Goal: Book appointment/travel/reservation

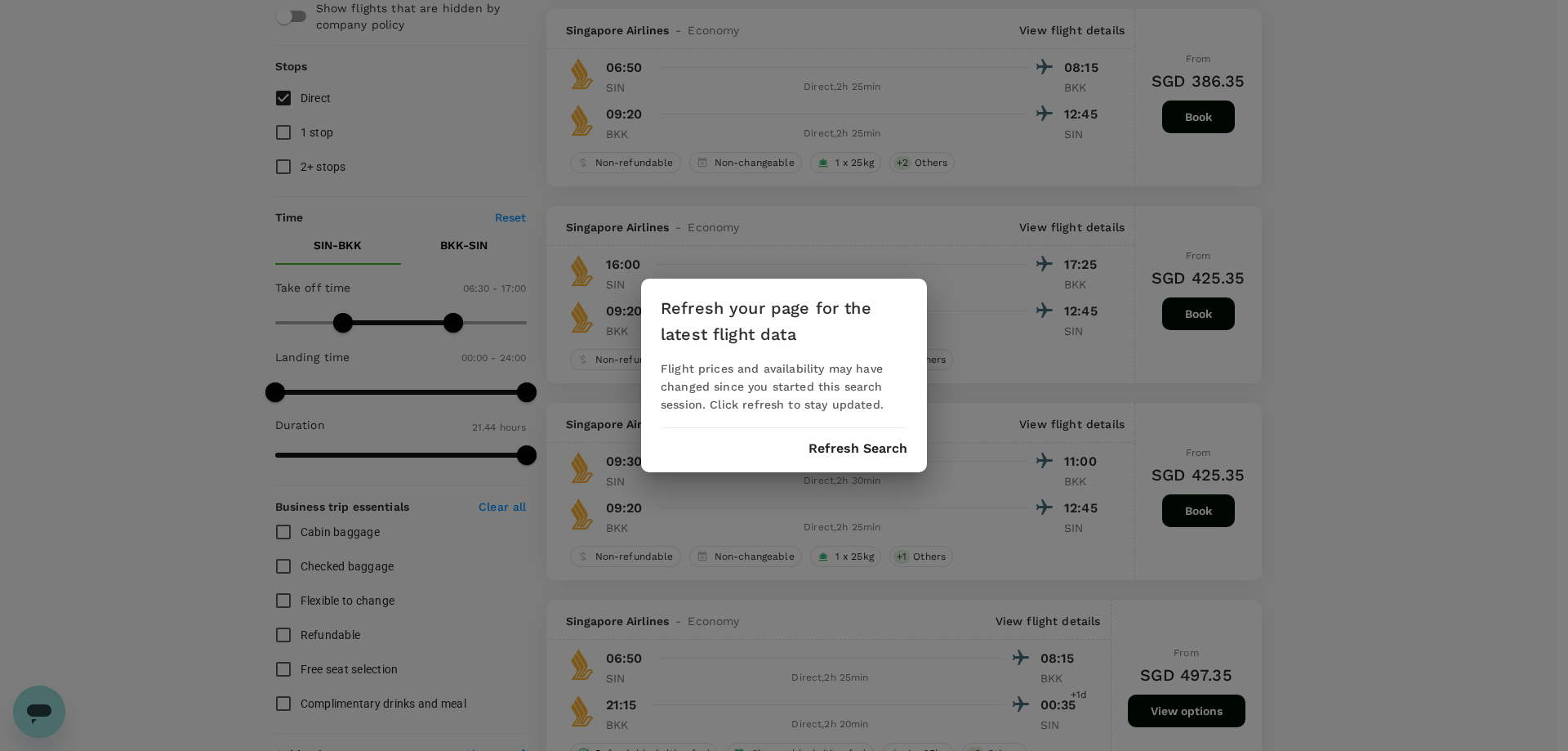
click at [871, 446] on button "Refresh Search" at bounding box center [857, 449] width 98 height 15
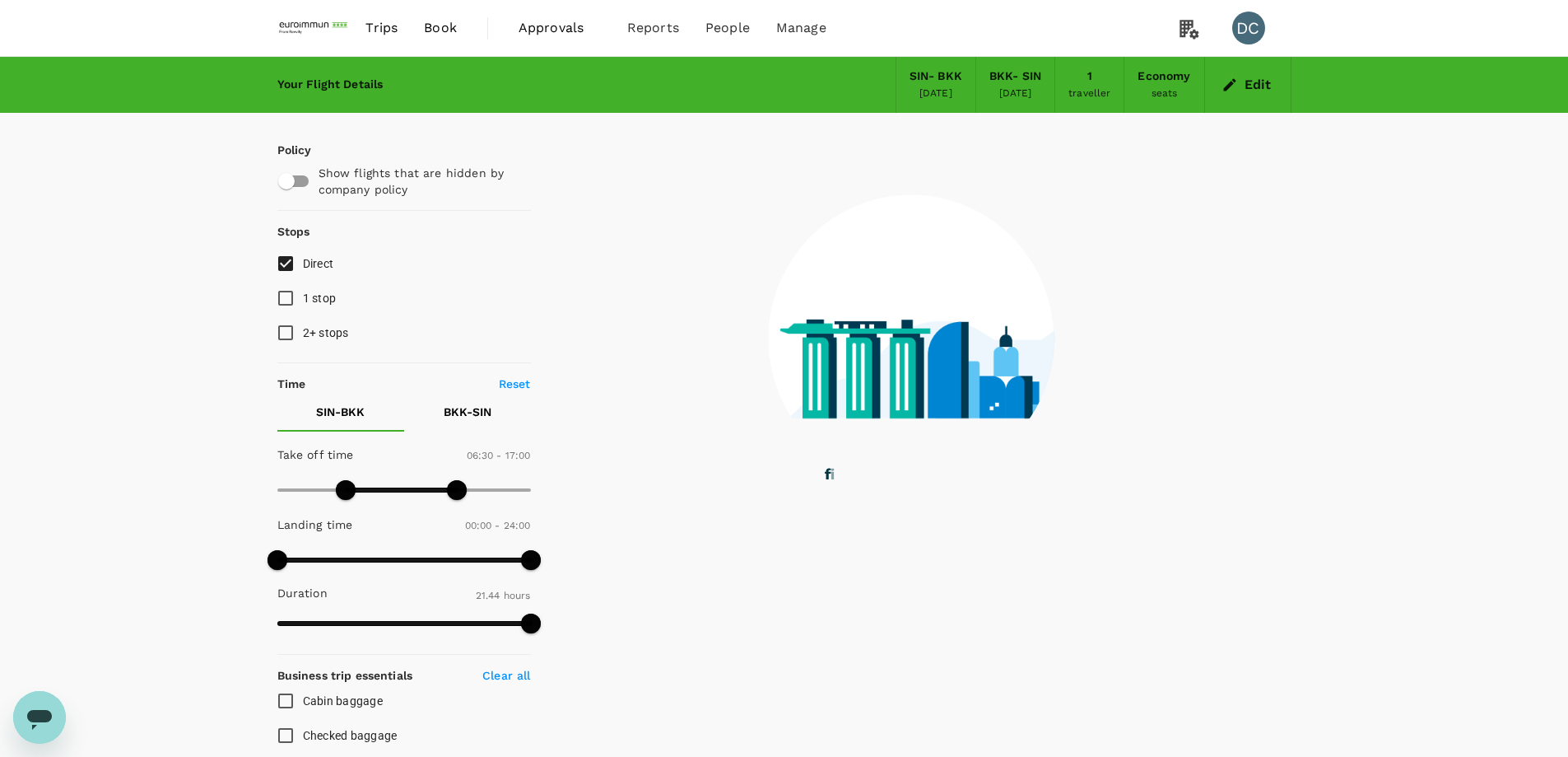
type input "0"
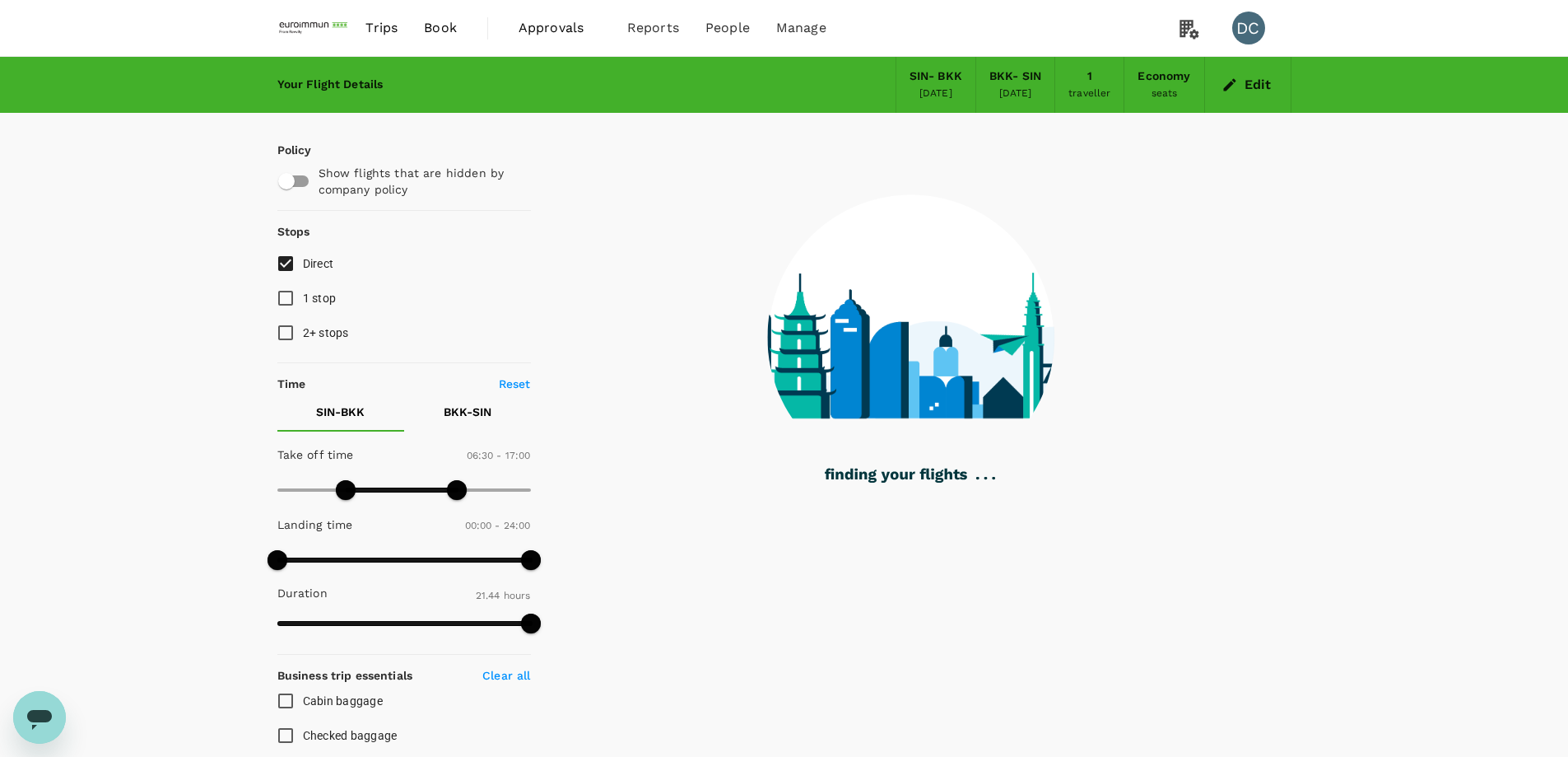
click at [950, 84] on div "SIN - BKK" at bounding box center [936, 77] width 53 height 18
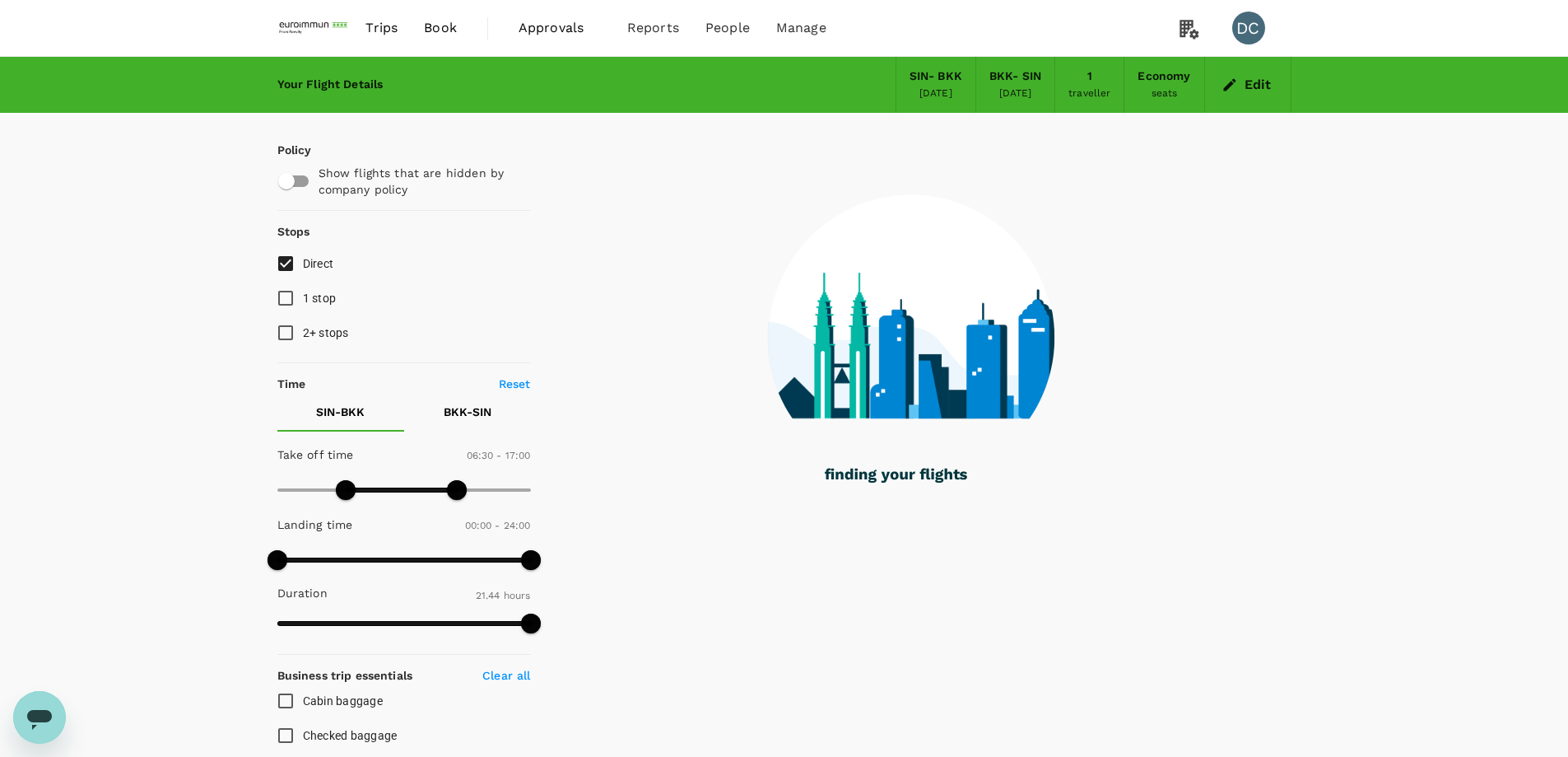
click at [1248, 86] on button "Edit" at bounding box center [1248, 85] width 60 height 26
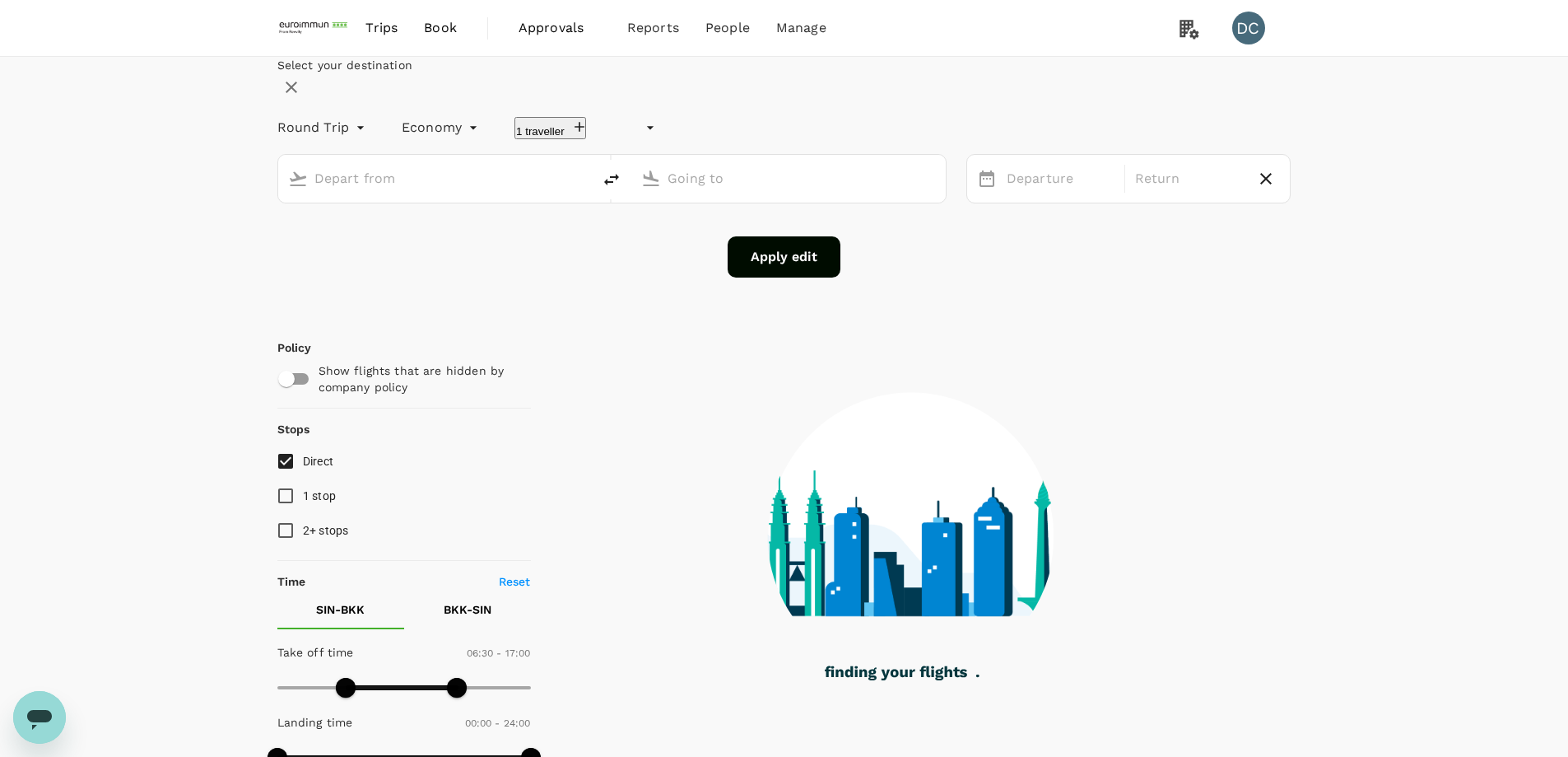
type input "undefined, undefined (any)"
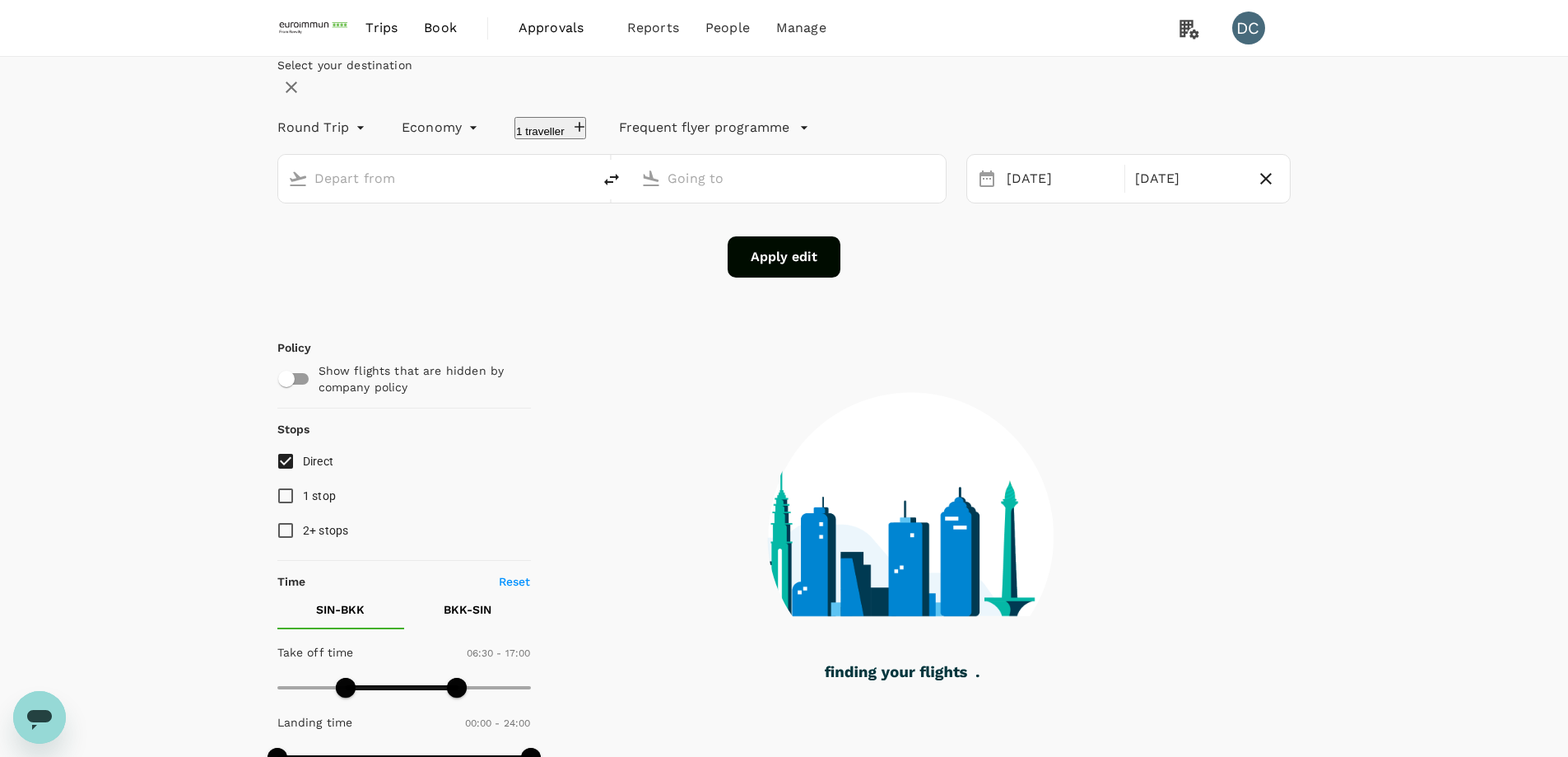
type input "Singapore Changi (SIN)"
type input "Suvarnabhumi Intl (BKK)"
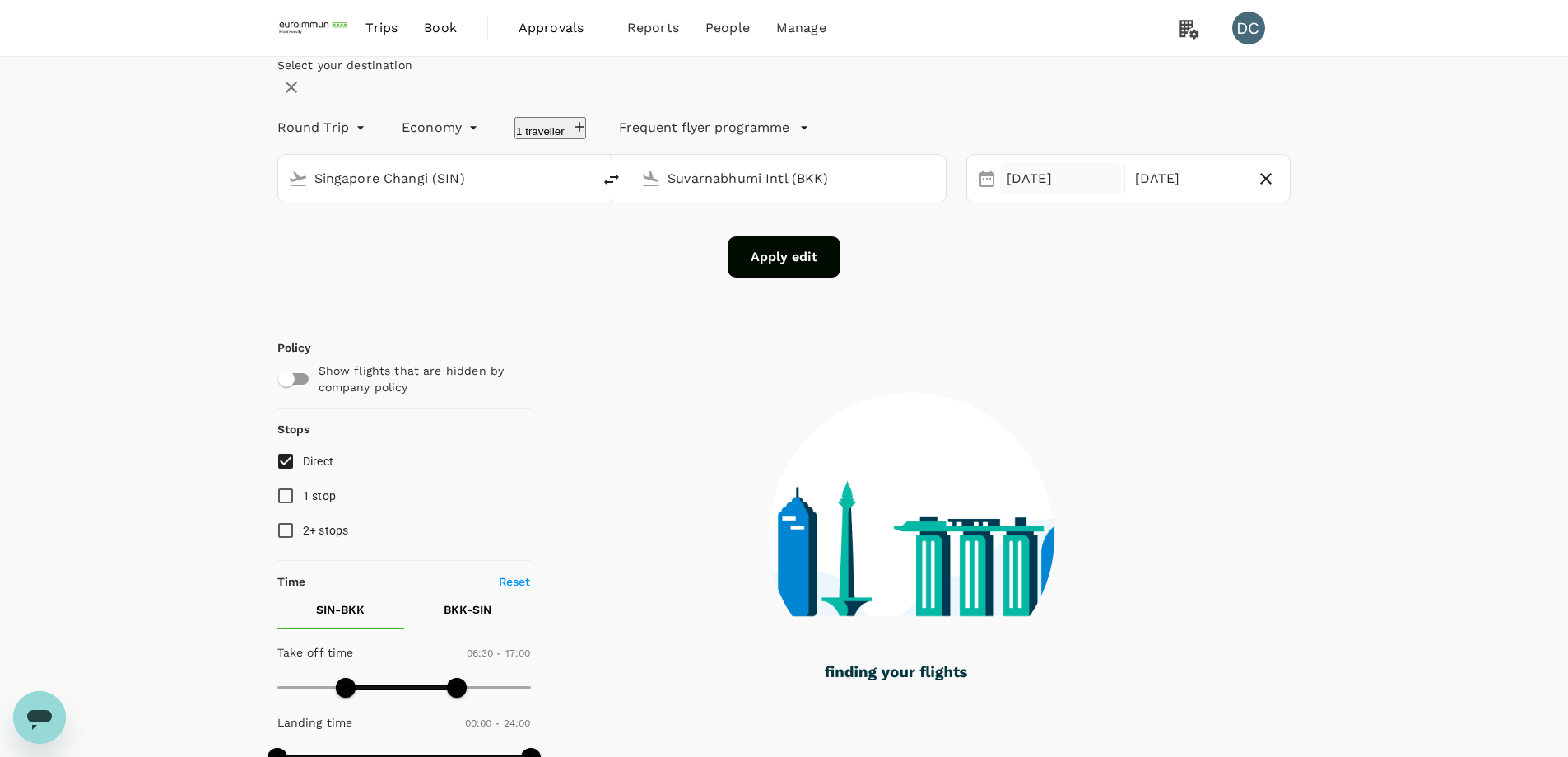
click at [1000, 195] on div "[DATE]" at bounding box center [1060, 179] width 121 height 32
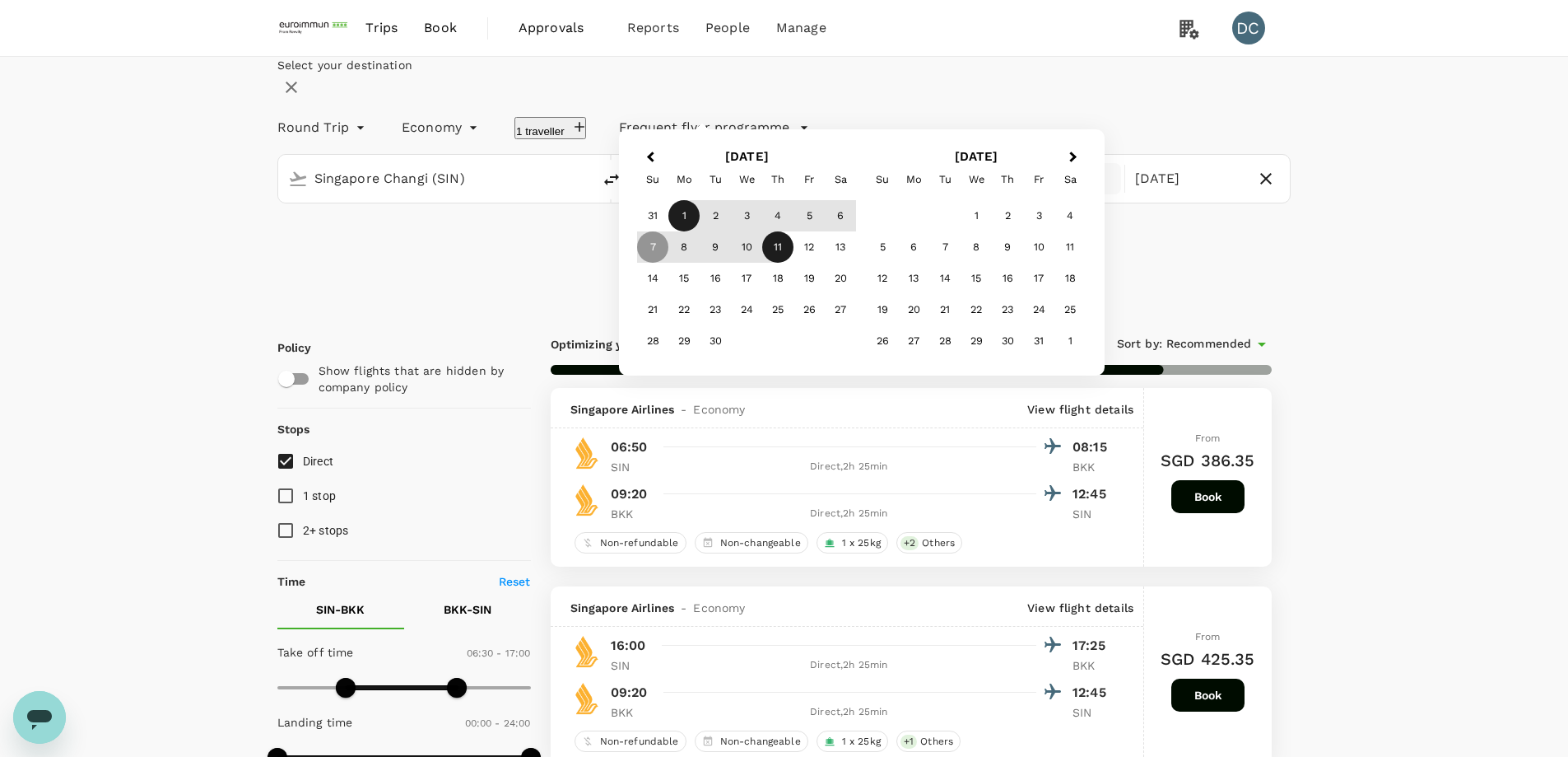
click at [700, 232] on div "1" at bounding box center [684, 216] width 31 height 31
click at [825, 263] on div "12" at bounding box center [810, 247] width 31 height 31
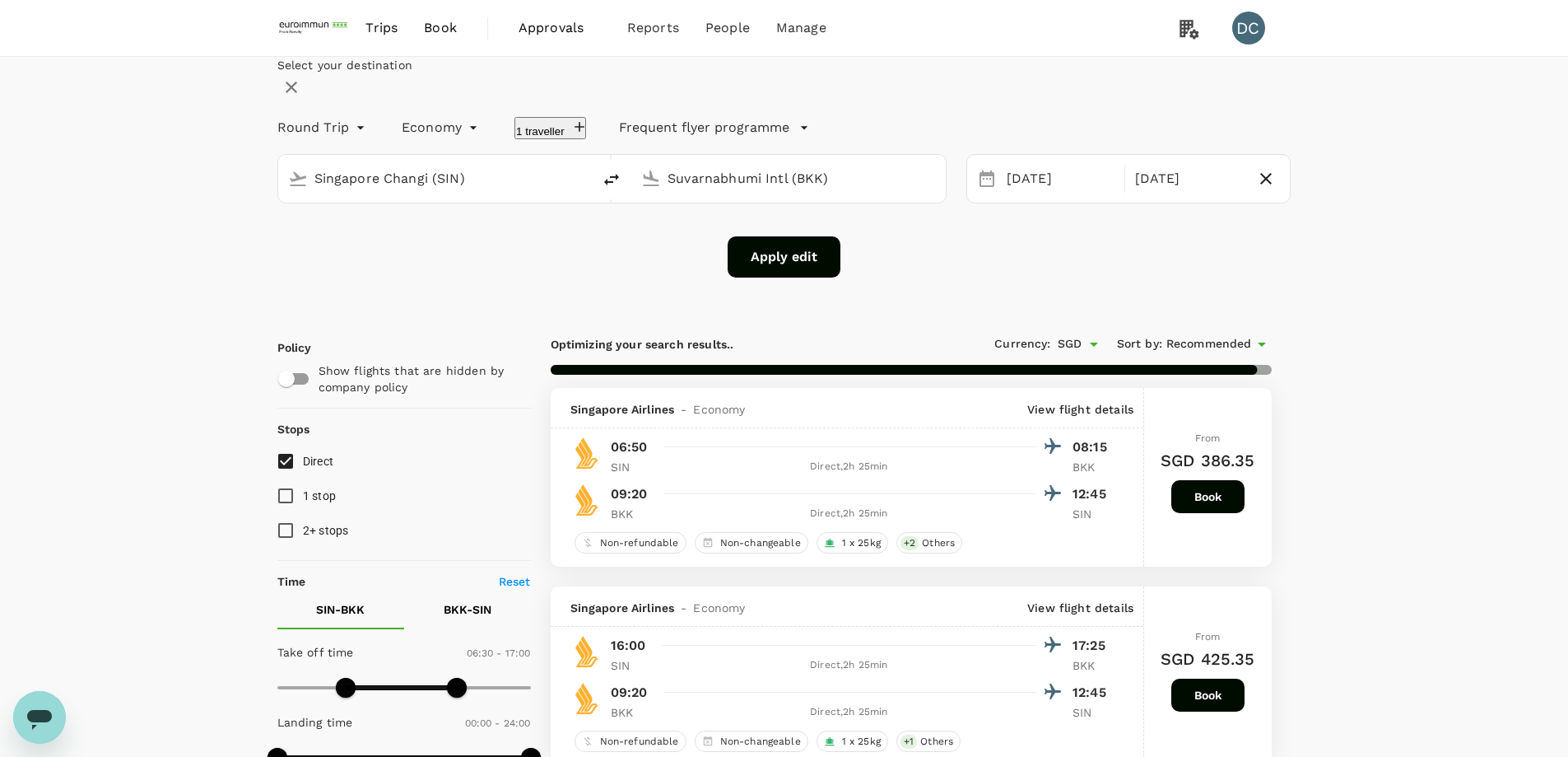
click at [775, 277] on button "Apply edit" at bounding box center [784, 257] width 112 height 41
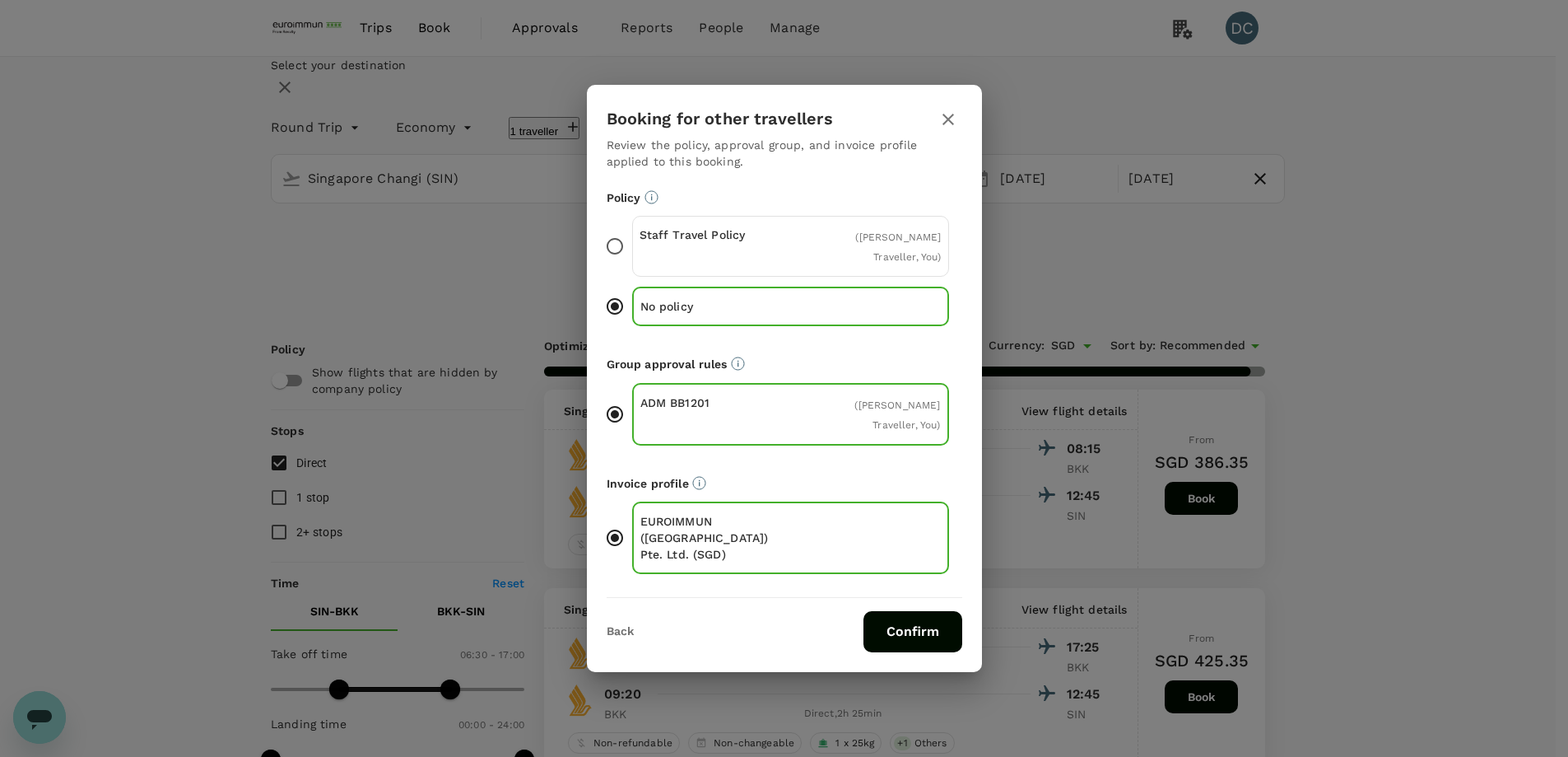
type input "1304"
checkbox input "false"
checkbox input "true"
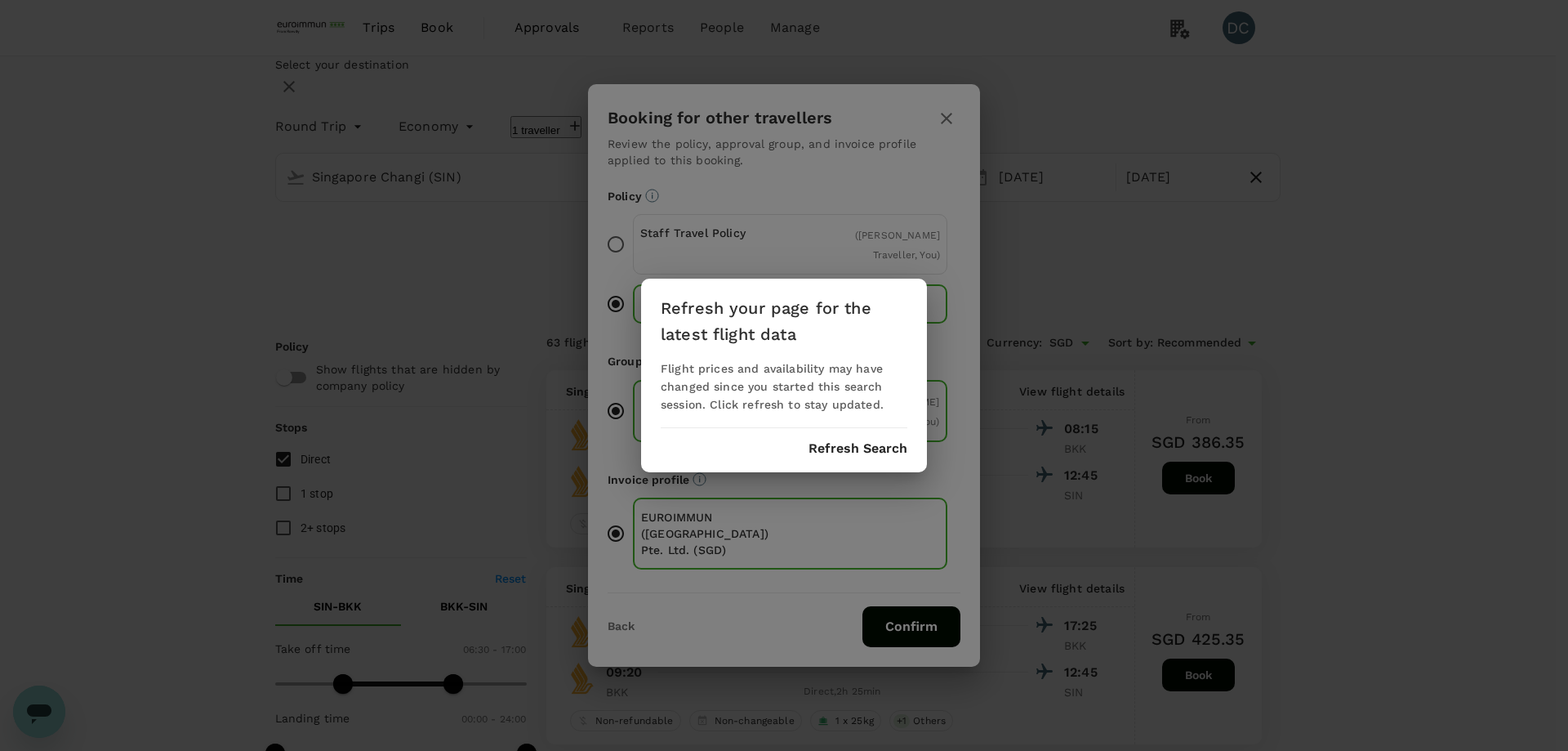
click at [828, 446] on button "Refresh Search" at bounding box center [857, 449] width 98 height 15
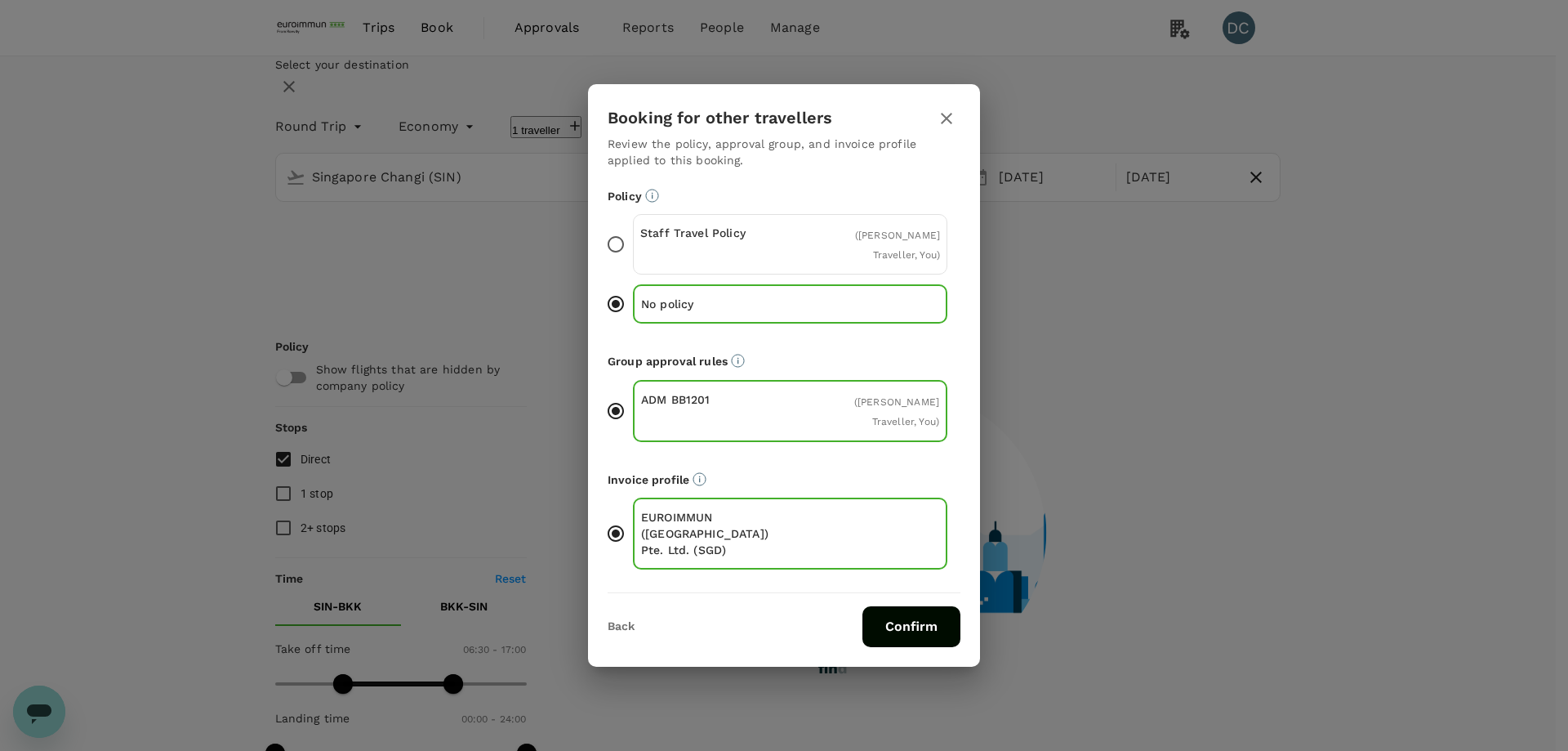
type input "0"
type input "Singapore Changi (SIN)"
type input "Suvarnabhumi Intl (BKK)"
click at [946, 128] on icon "button" at bounding box center [947, 118] width 20 height 20
type input "600"
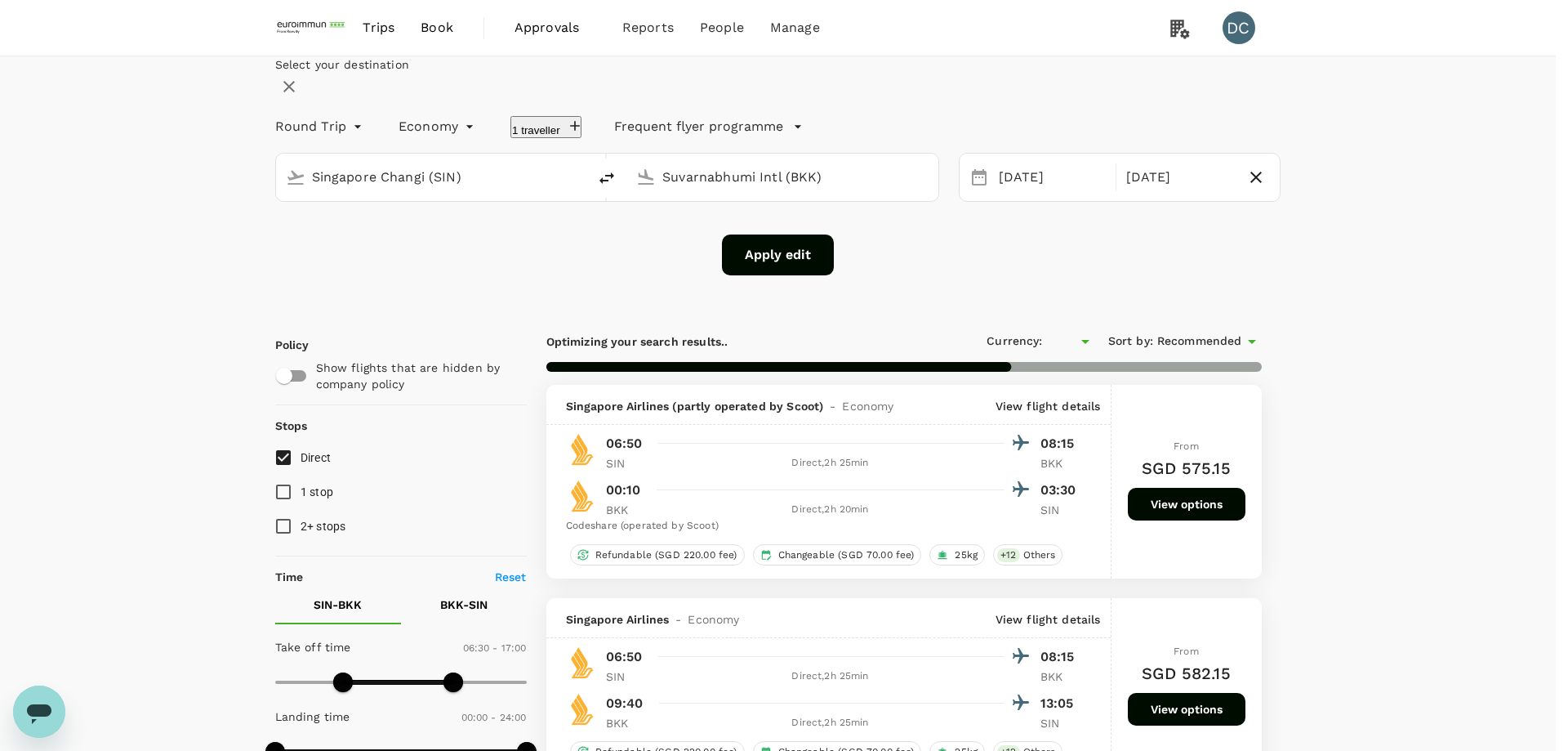
type input "SGD"
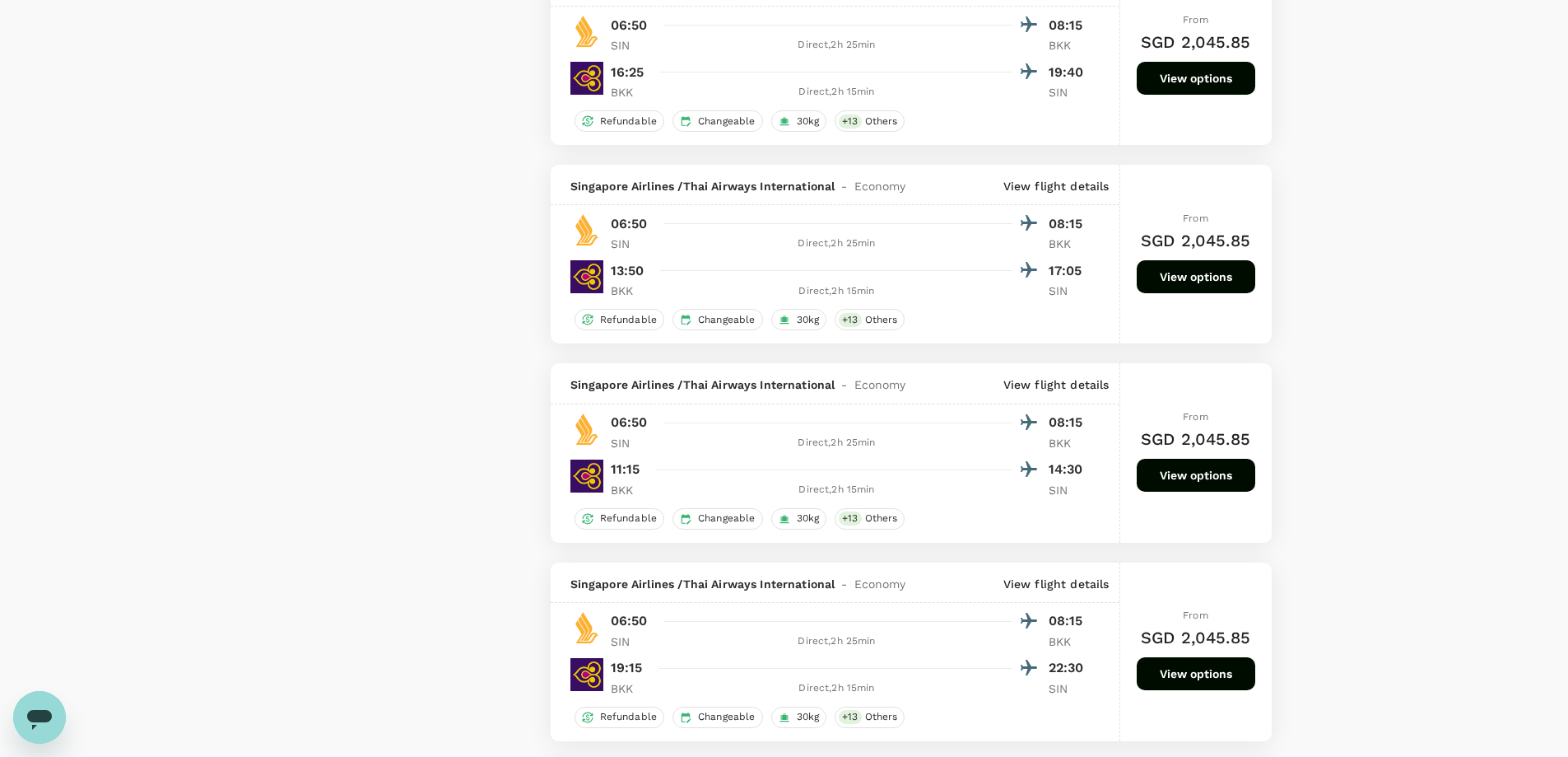
scroll to position [1812, 0]
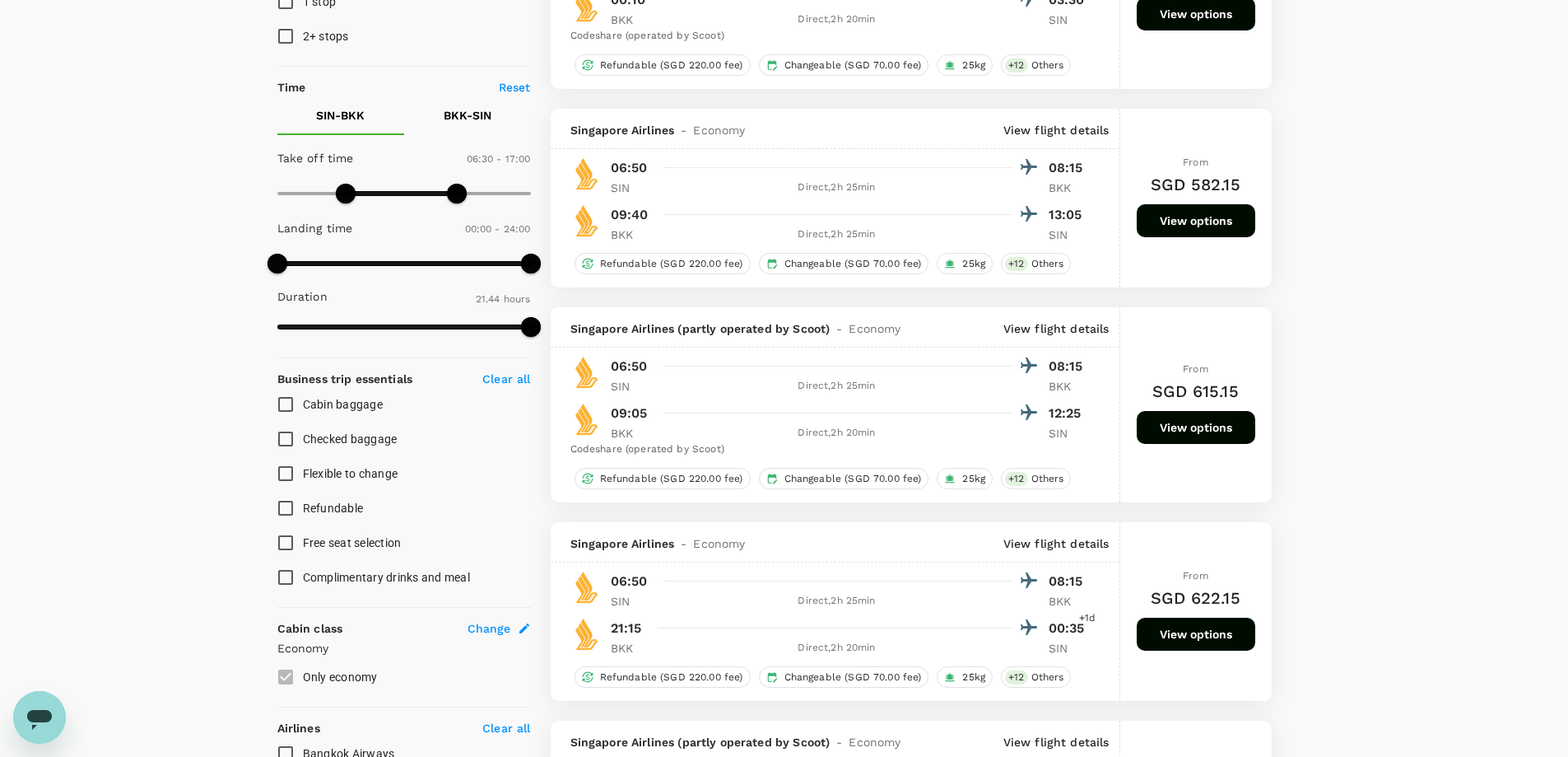
type input "780"
checkbox input "false"
checkbox input "true"
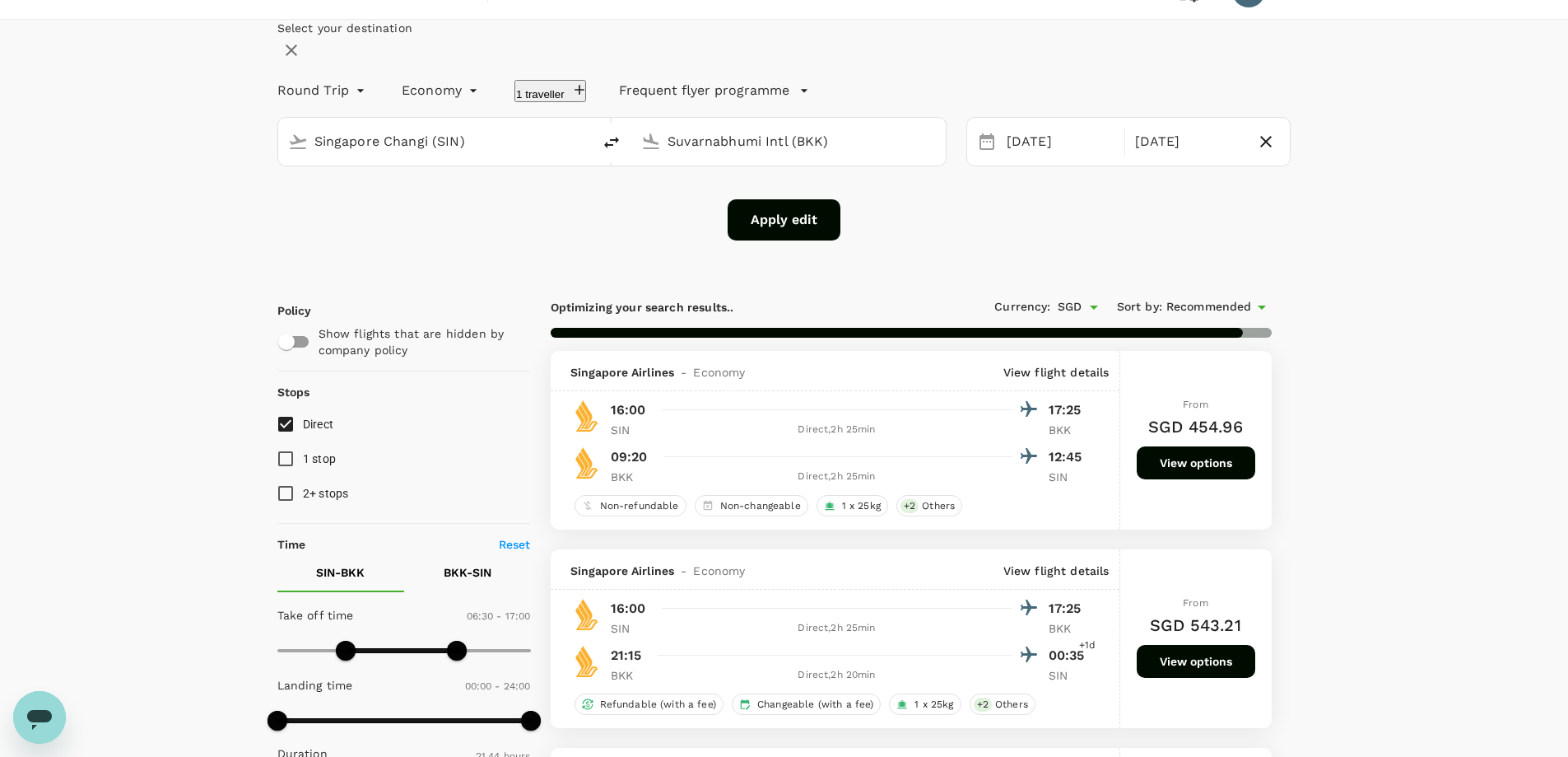
scroll to position [0, 0]
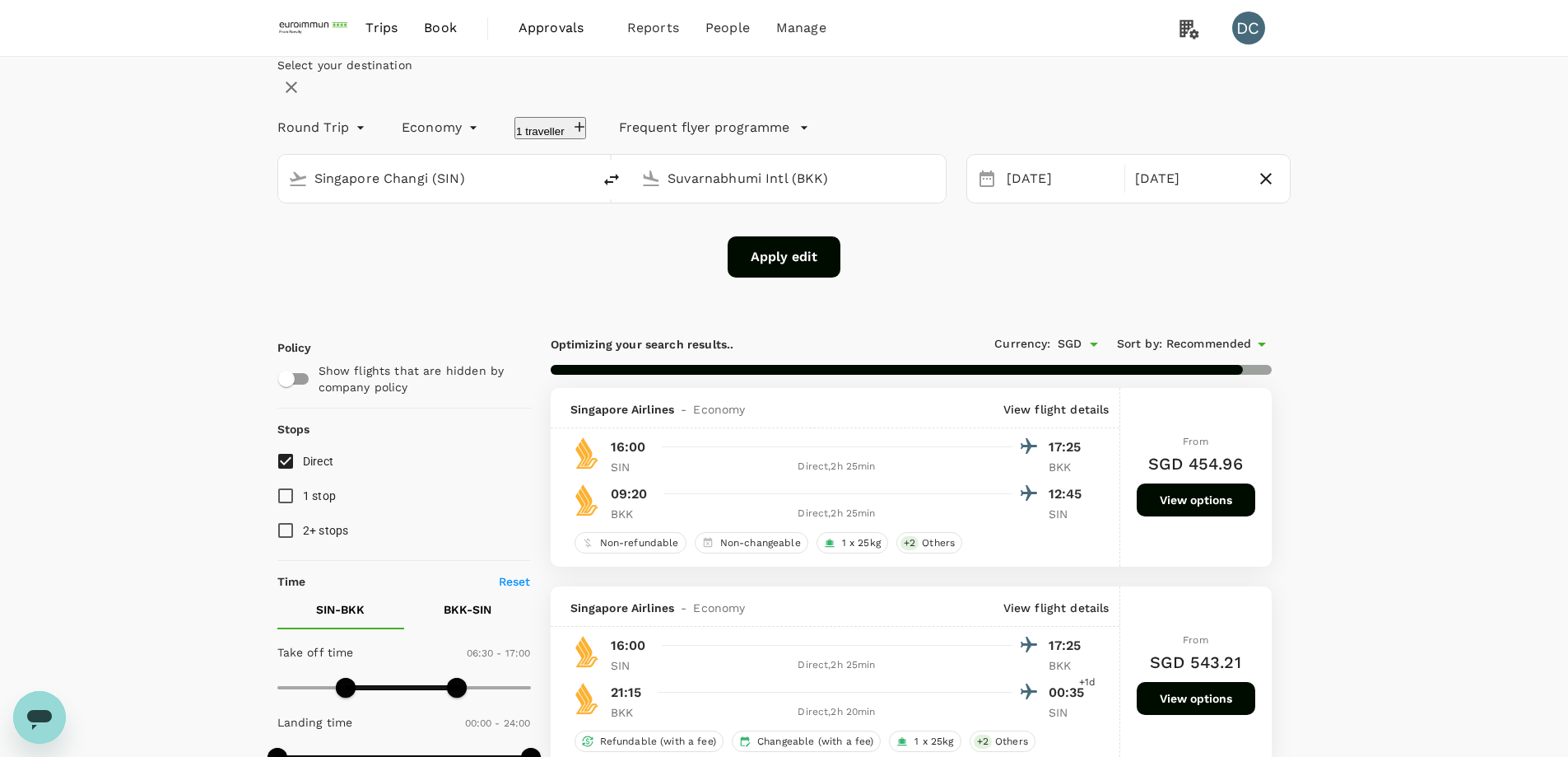
click at [385, 31] on span "Trips" at bounding box center [381, 28] width 32 height 20
